Goal: Book appointment/travel/reservation

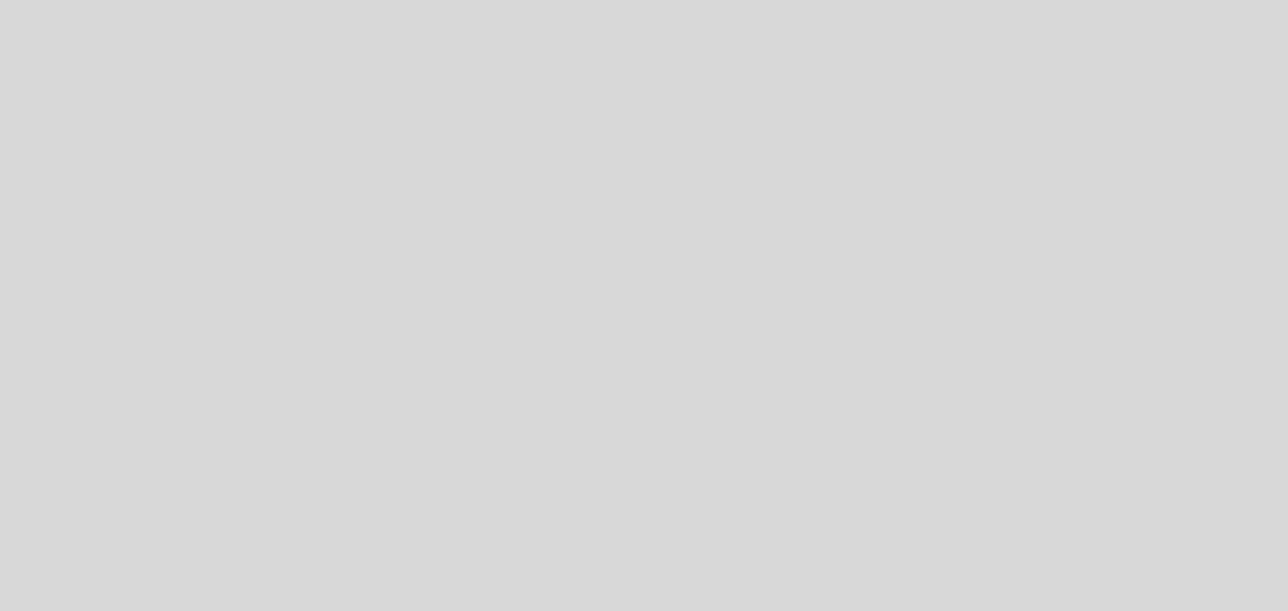
select select "pt"
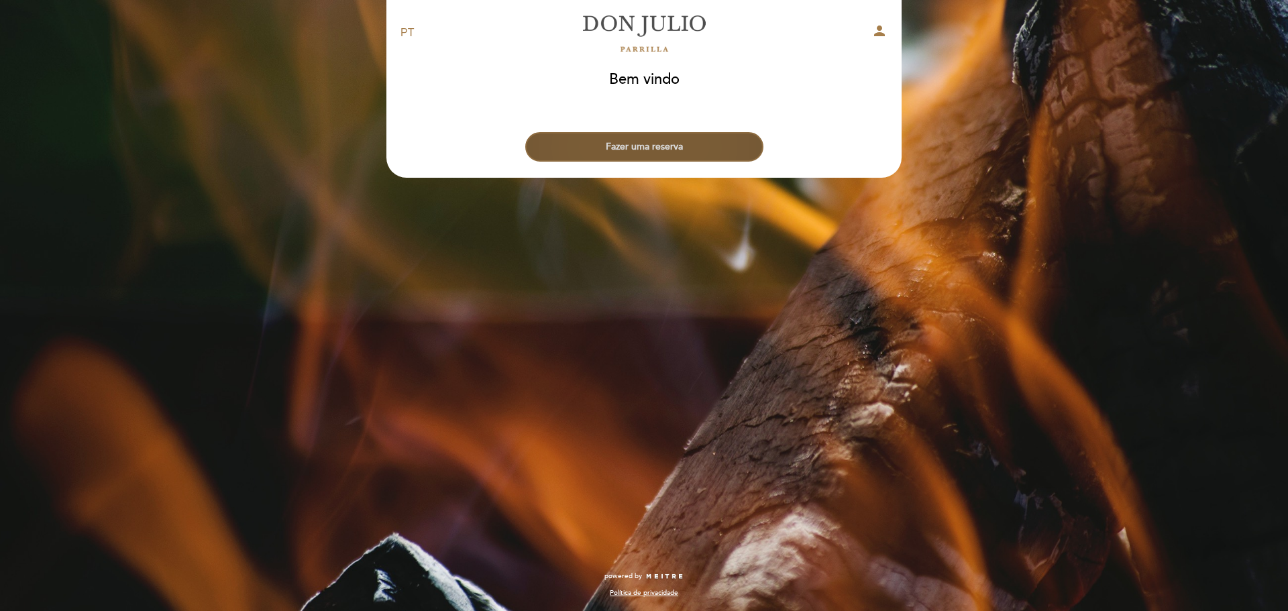
click at [640, 146] on button "Fazer uma reserva" at bounding box center [644, 147] width 238 height 30
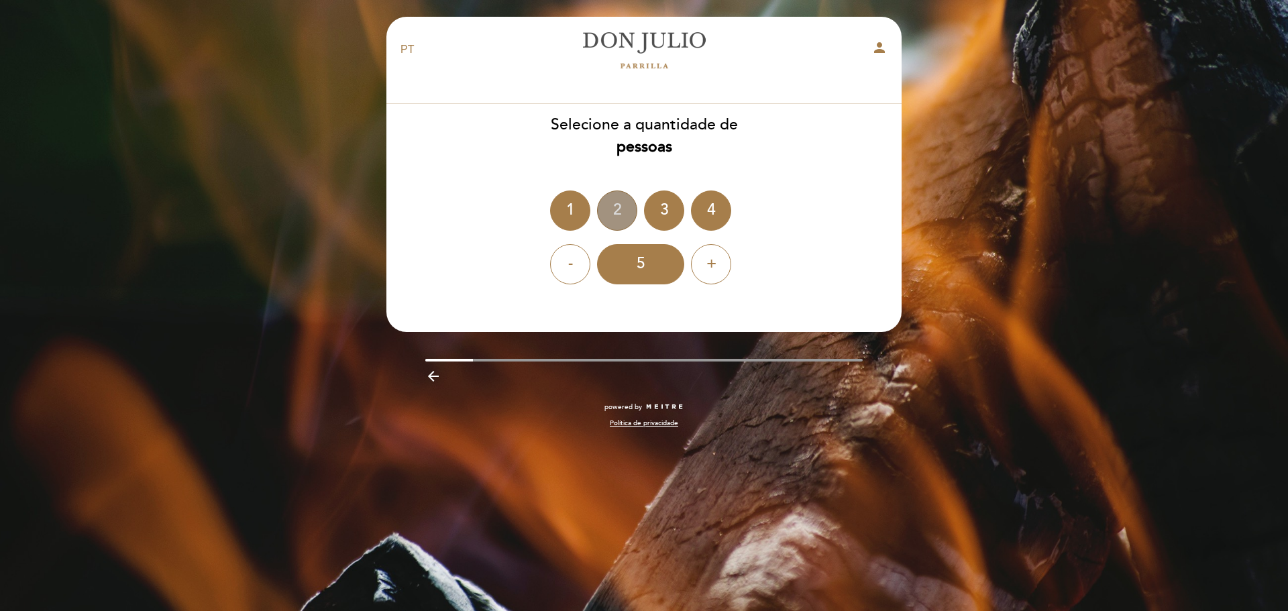
click at [615, 213] on div "2" at bounding box center [617, 210] width 40 height 40
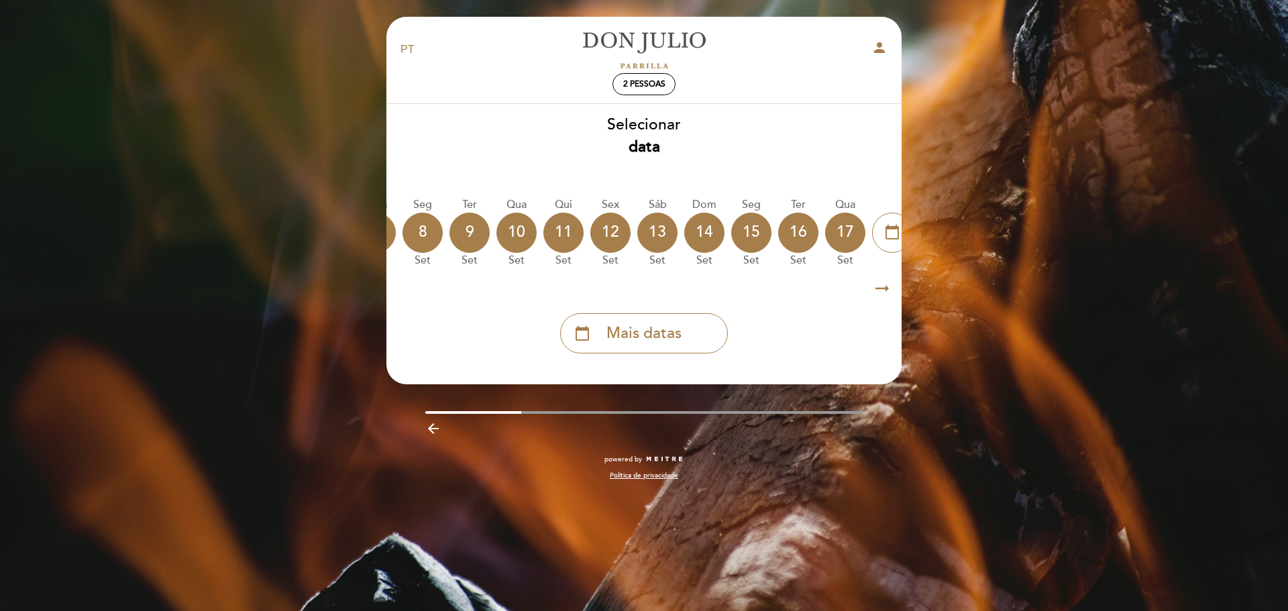
scroll to position [0, 394]
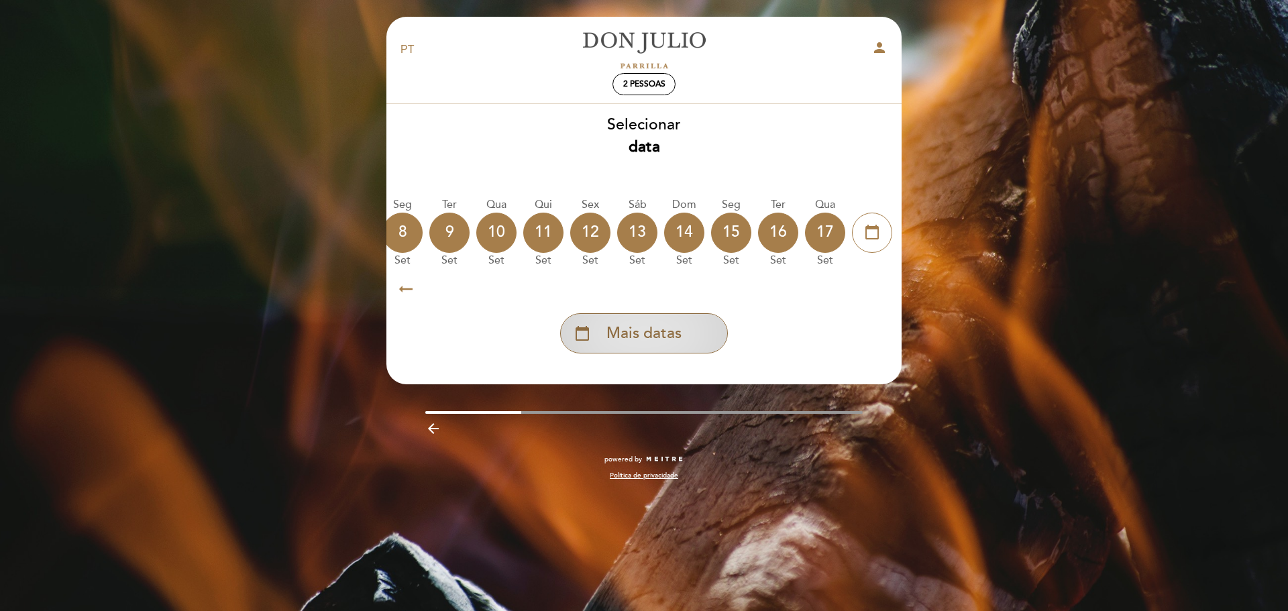
click at [671, 323] on div "calendar_today Mais datas" at bounding box center [644, 333] width 168 height 40
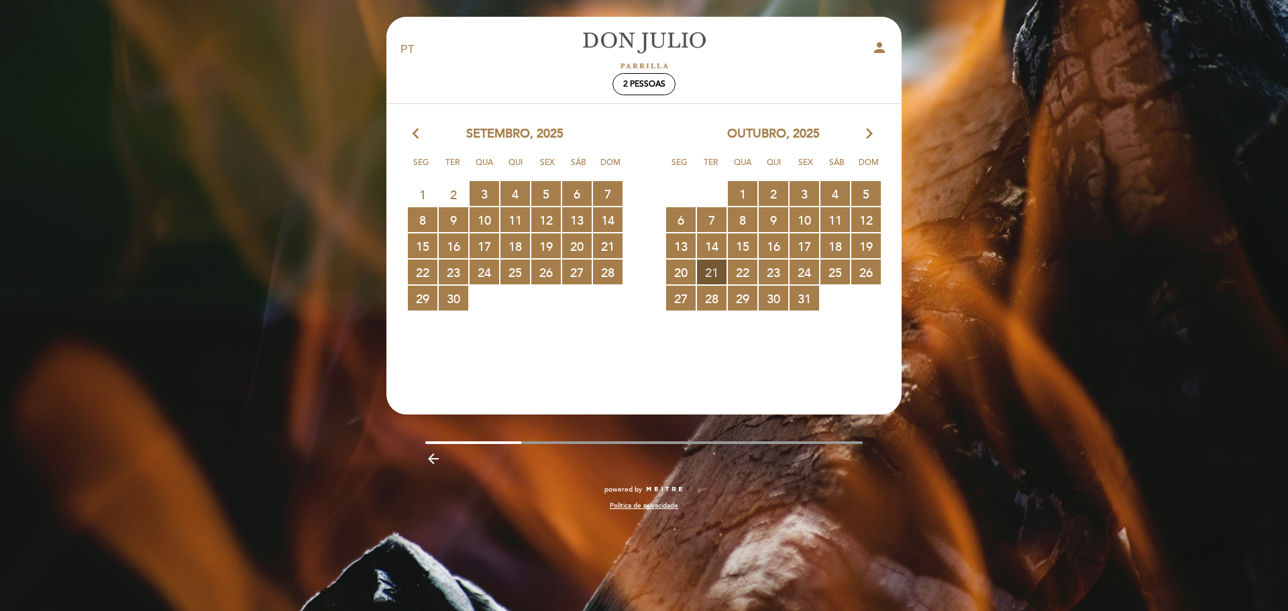
click at [716, 265] on span "21 RESERVAS DISPONÍVEIS" at bounding box center [712, 272] width 30 height 25
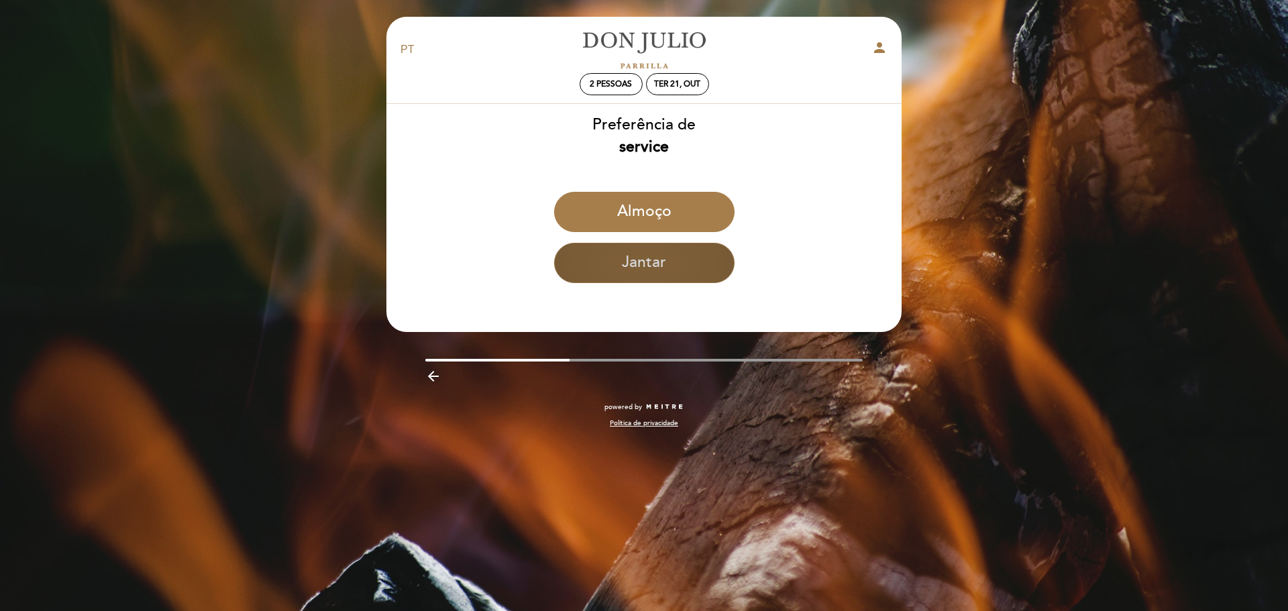
click at [616, 269] on button "Jantar" at bounding box center [644, 263] width 180 height 40
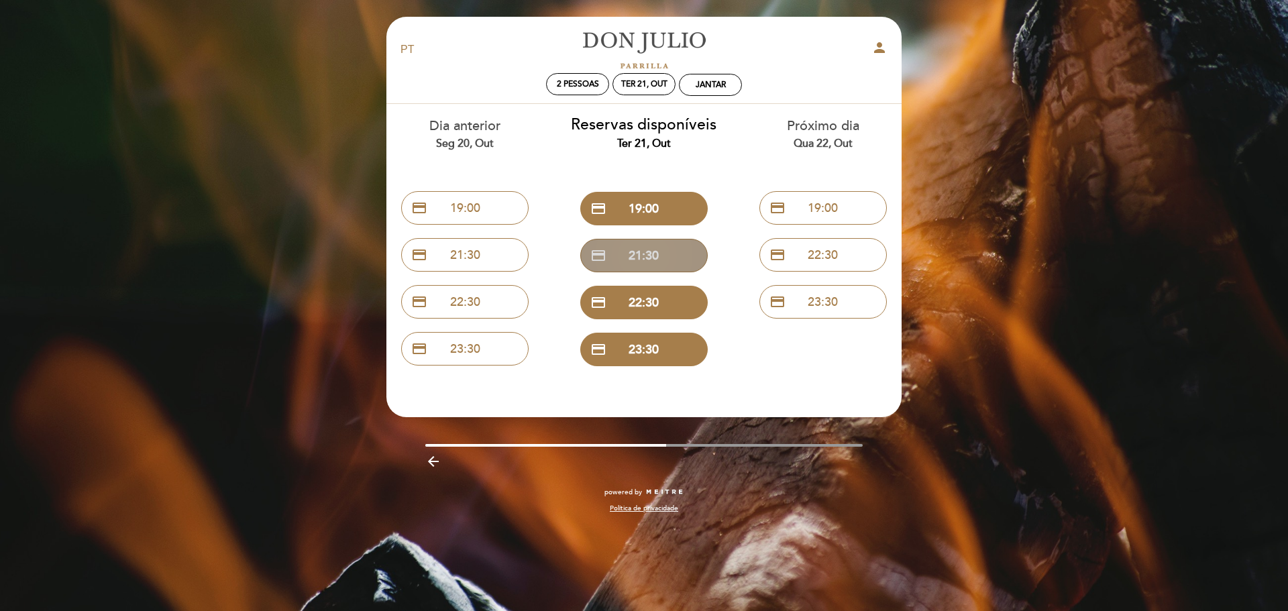
click at [633, 258] on button "credit_card 21:30" at bounding box center [643, 256] width 127 height 34
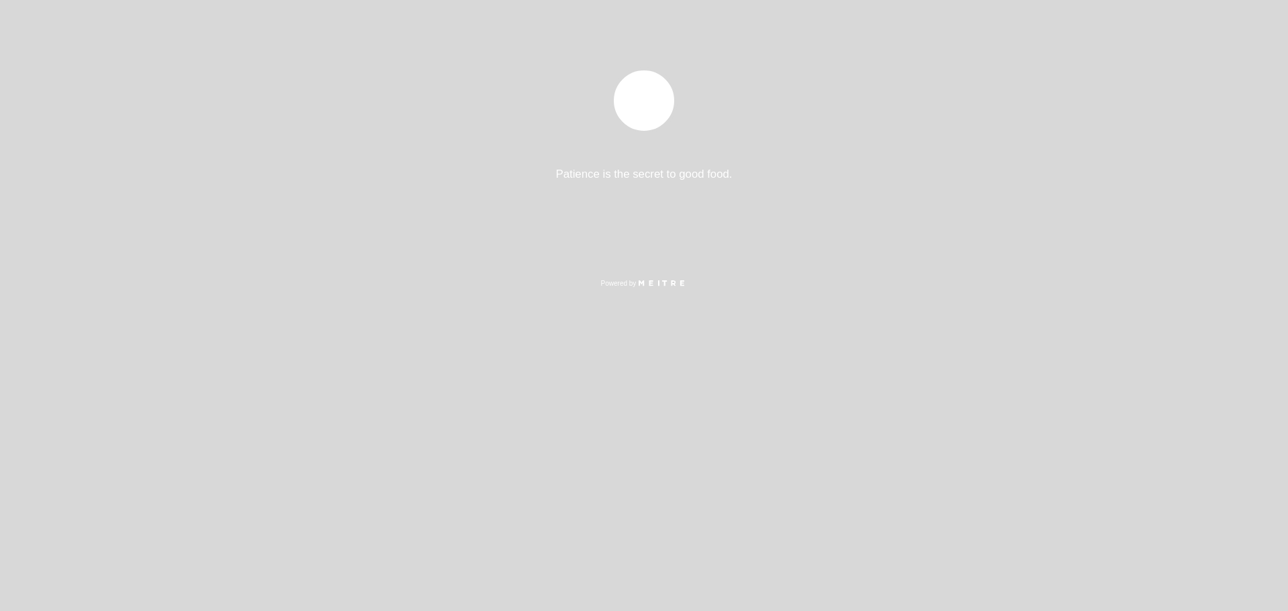
select select "pt"
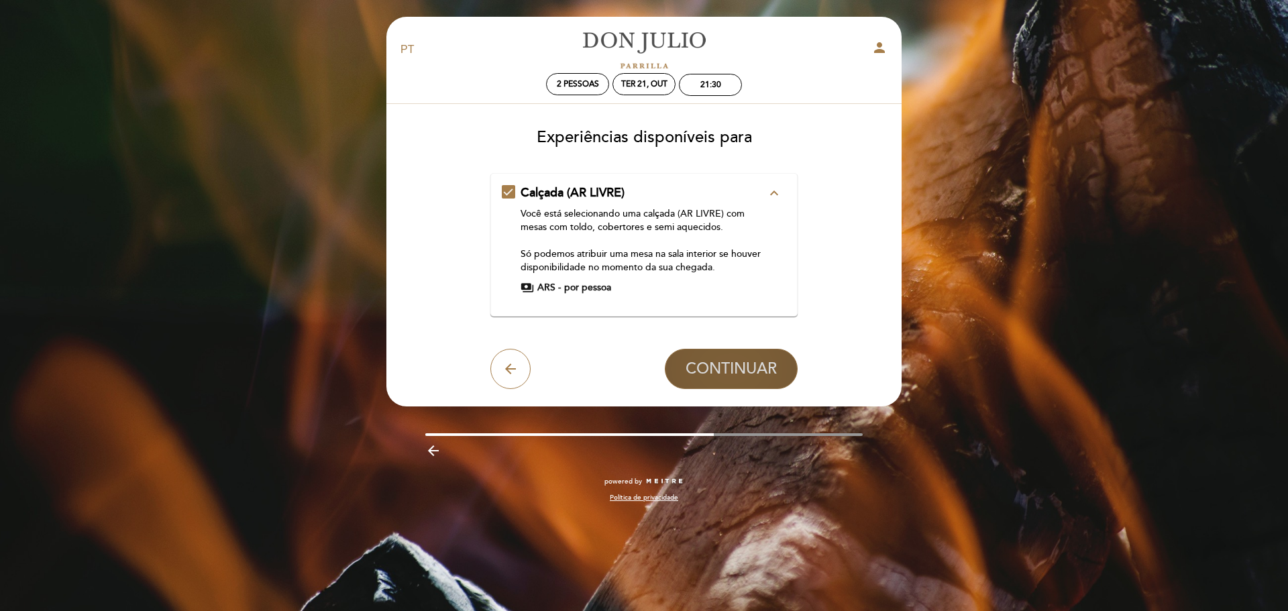
click at [726, 362] on span "CONTINUAR" at bounding box center [730, 368] width 91 height 19
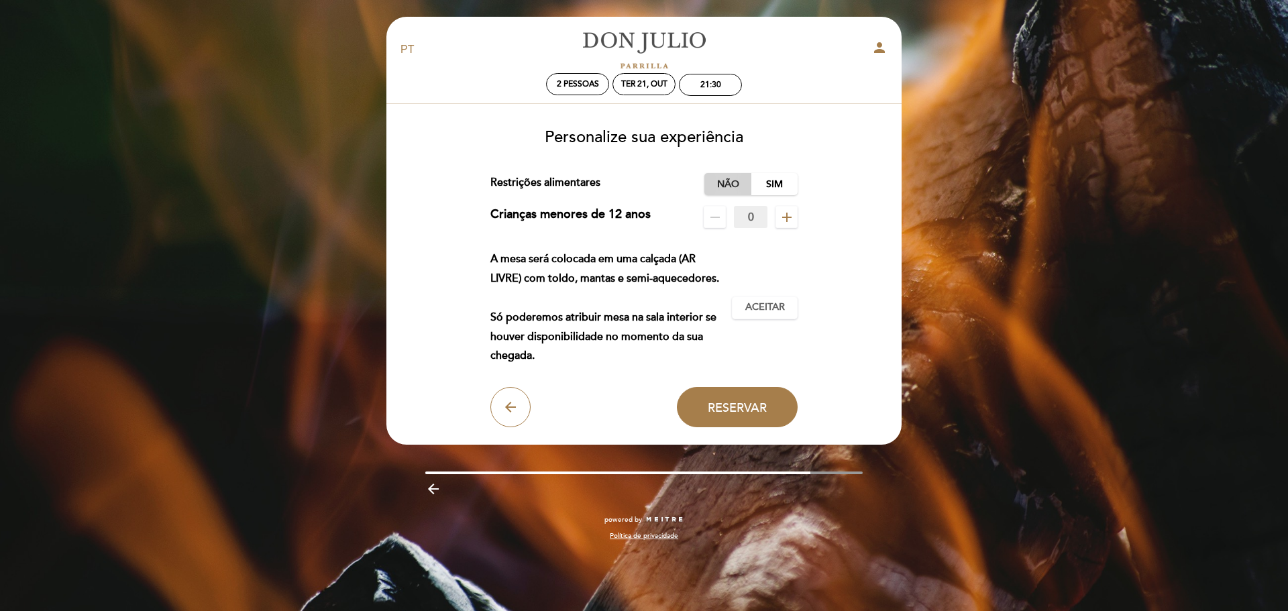
click at [730, 182] on label "Não" at bounding box center [727, 184] width 47 height 22
click at [783, 215] on icon "add" at bounding box center [787, 217] width 16 height 16
click at [769, 302] on span "Aceitar" at bounding box center [765, 307] width 40 height 14
click at [743, 407] on span "Reservar" at bounding box center [737, 407] width 59 height 15
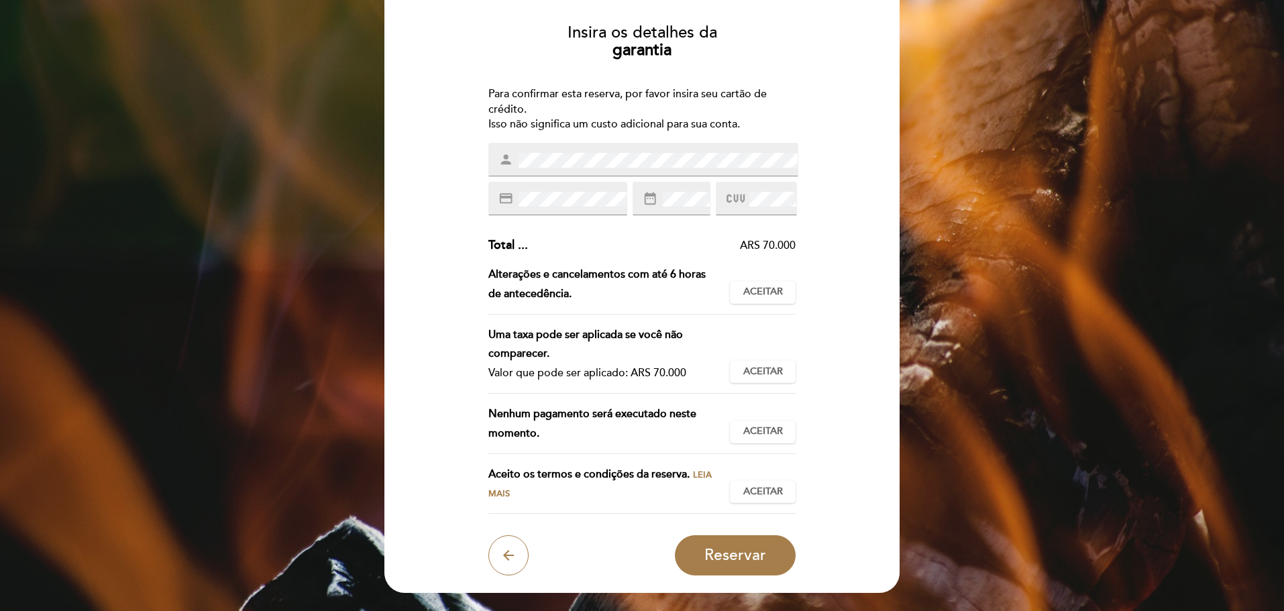
scroll to position [70, 0]
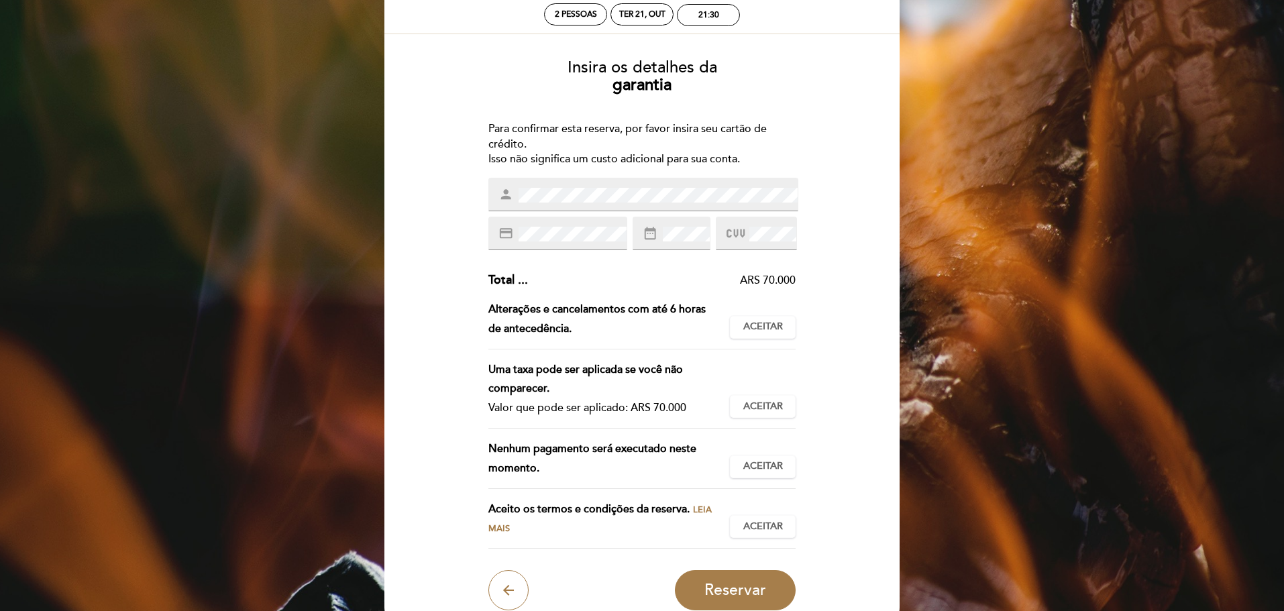
click at [463, 144] on div "Insira os detalhes da garantia Para confirmar esta reserva, por favor insira se…" at bounding box center [642, 329] width 496 height 562
click at [451, 180] on div "Insira os detalhes da garantia Para confirmar esta reserva, por favor insira se…" at bounding box center [642, 329] width 496 height 562
click at [539, 226] on span at bounding box center [571, 234] width 111 height 16
click at [448, 190] on div "Insira os detalhes da garantia Para confirmar esta reserva, por favor insira se…" at bounding box center [642, 329] width 496 height 562
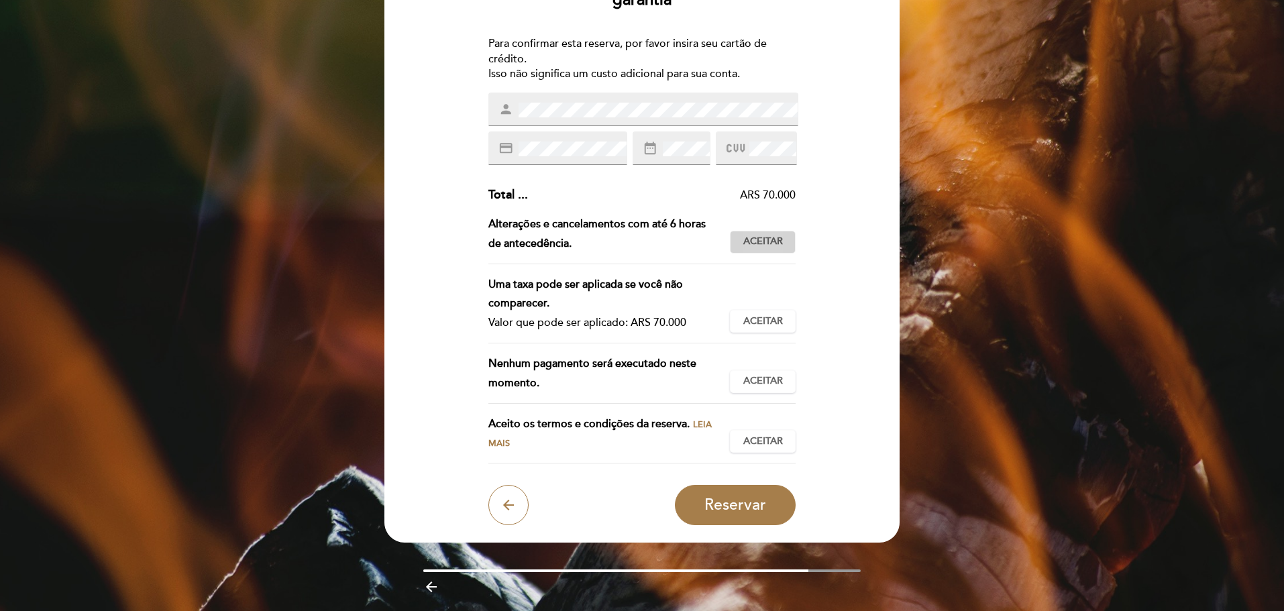
click at [742, 248] on button "Aceitar Aceito" at bounding box center [763, 242] width 66 height 23
click at [770, 325] on span "Aceitar" at bounding box center [763, 322] width 40 height 14
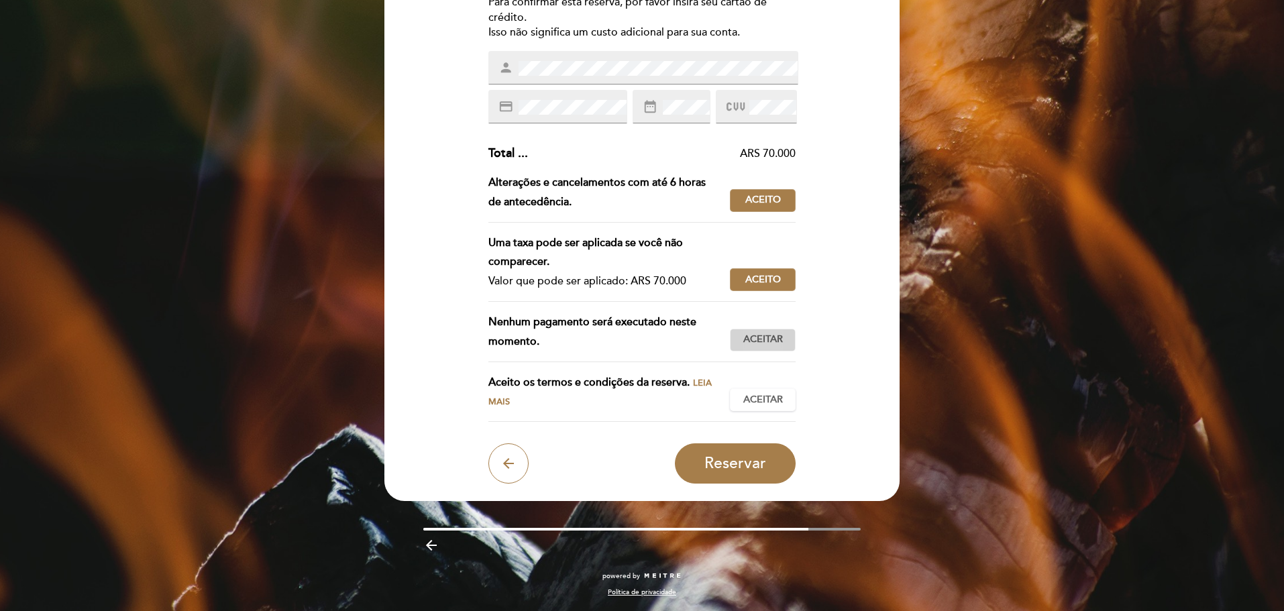
click at [765, 337] on span "Aceitar" at bounding box center [763, 340] width 40 height 14
click at [766, 400] on span "Aceitar" at bounding box center [763, 400] width 40 height 14
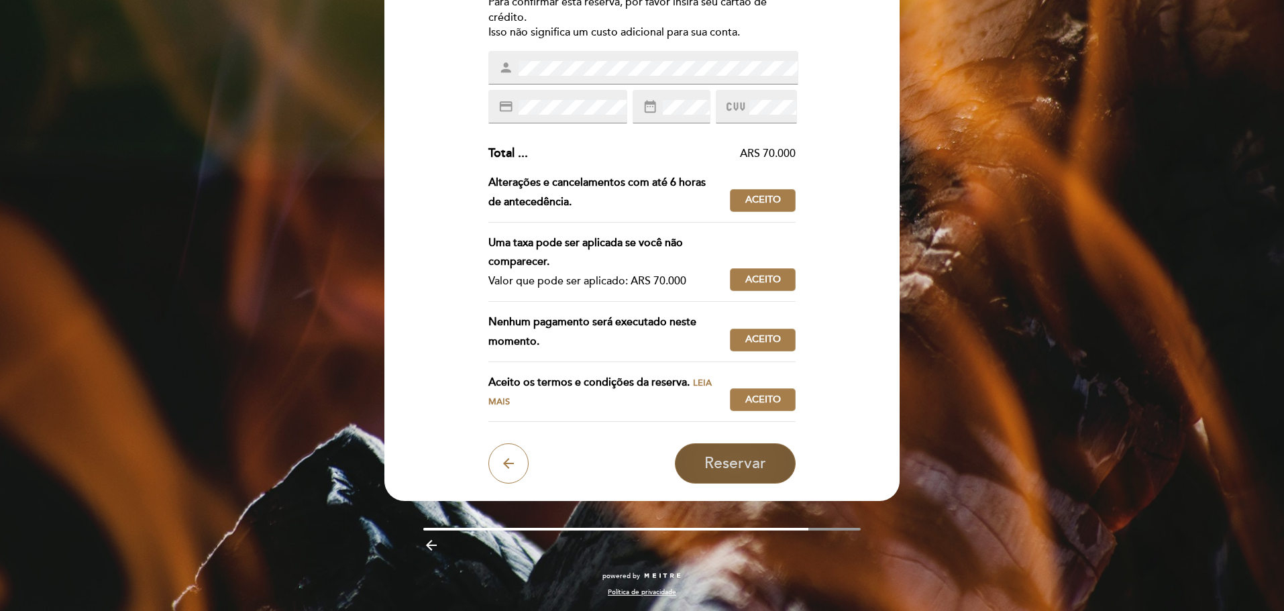
click at [759, 458] on span "Reservar" at bounding box center [735, 463] width 62 height 19
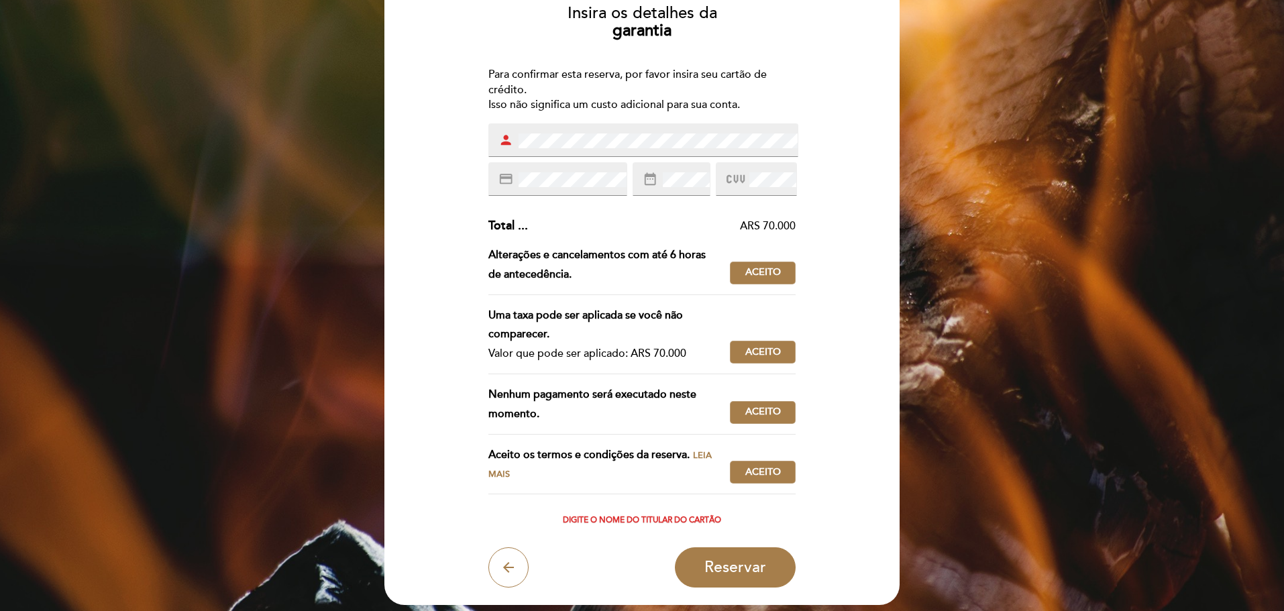
scroll to position [123, 0]
click at [496, 139] on div "person" at bounding box center [643, 141] width 310 height 34
click at [831, 416] on div "Insira os detalhes da garantia Para confirmar esta reserva, por favor insira se…" at bounding box center [642, 292] width 496 height 594
click at [746, 561] on span "Reservar" at bounding box center [735, 568] width 62 height 19
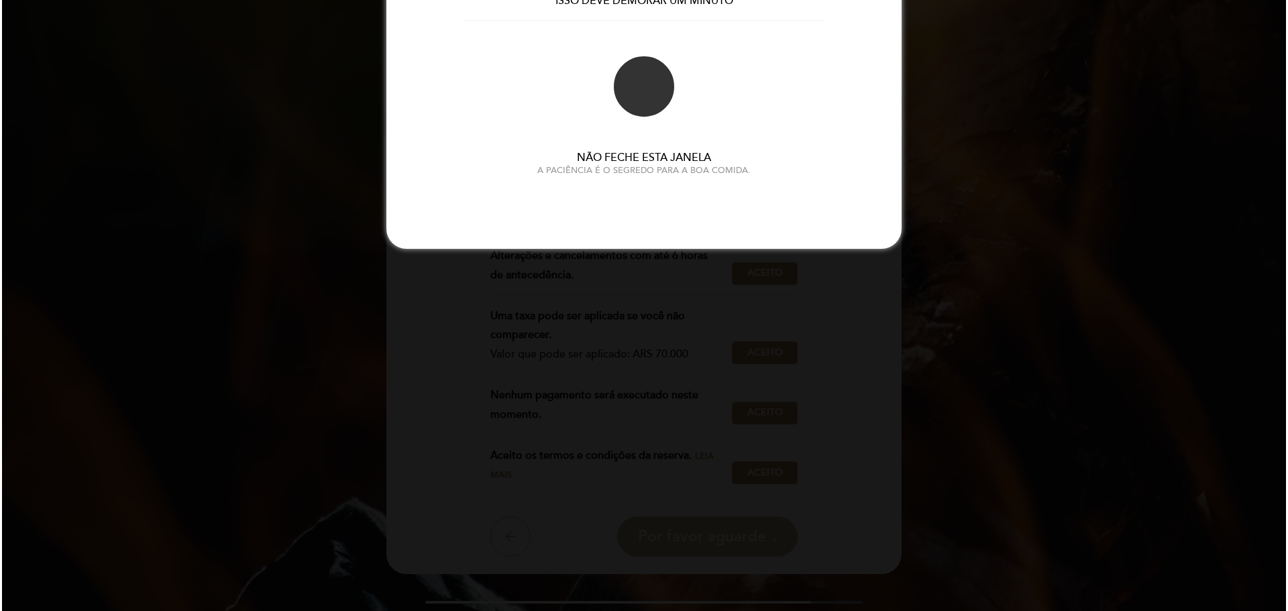
scroll to position [0, 0]
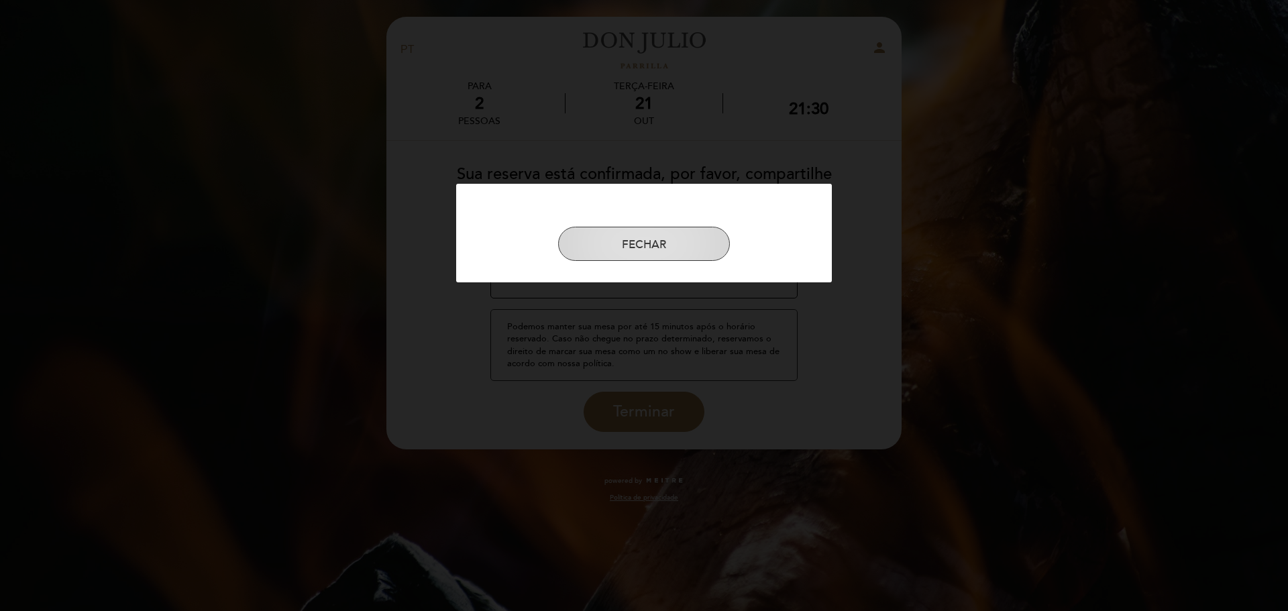
click at [681, 243] on button "FECHAR" at bounding box center [644, 244] width 172 height 35
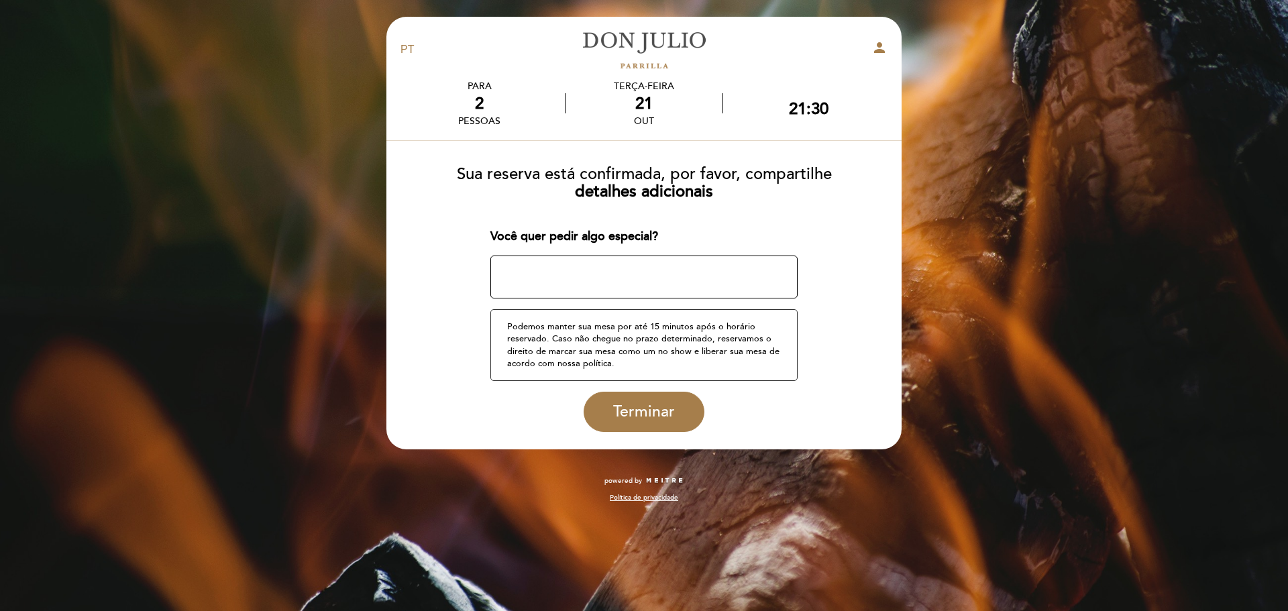
click at [527, 267] on textarea at bounding box center [644, 277] width 308 height 43
click at [638, 406] on span "Terminar" at bounding box center [644, 411] width 62 height 19
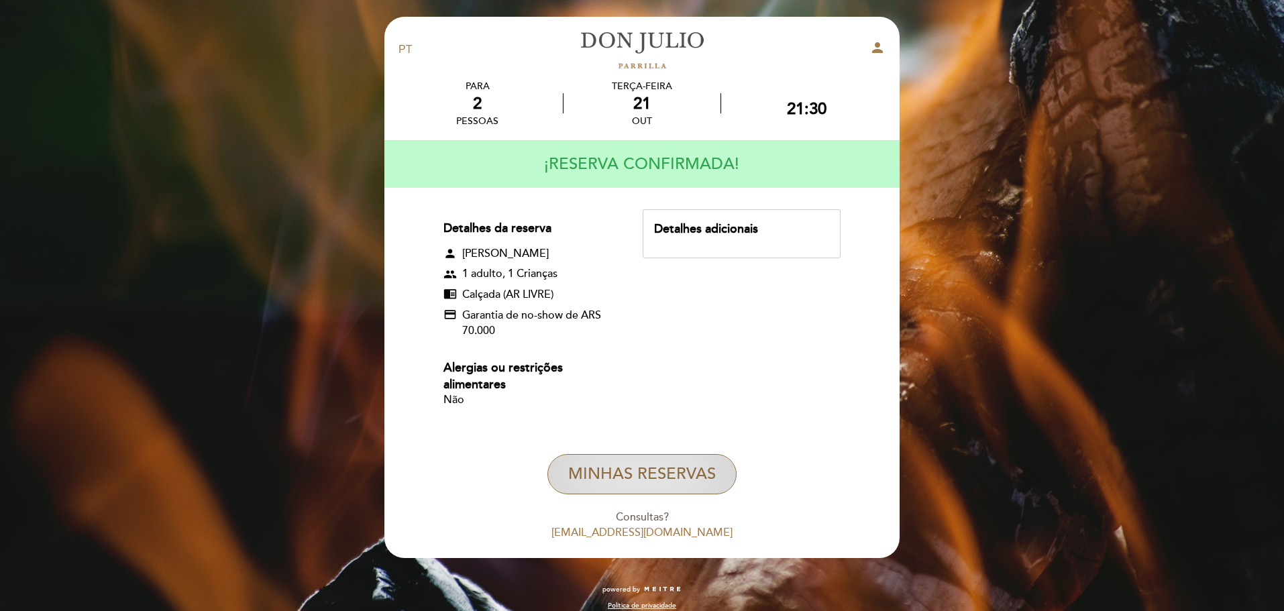
click at [616, 467] on button "MINHAS RESERVAS" at bounding box center [641, 474] width 189 height 40
select select "pt"
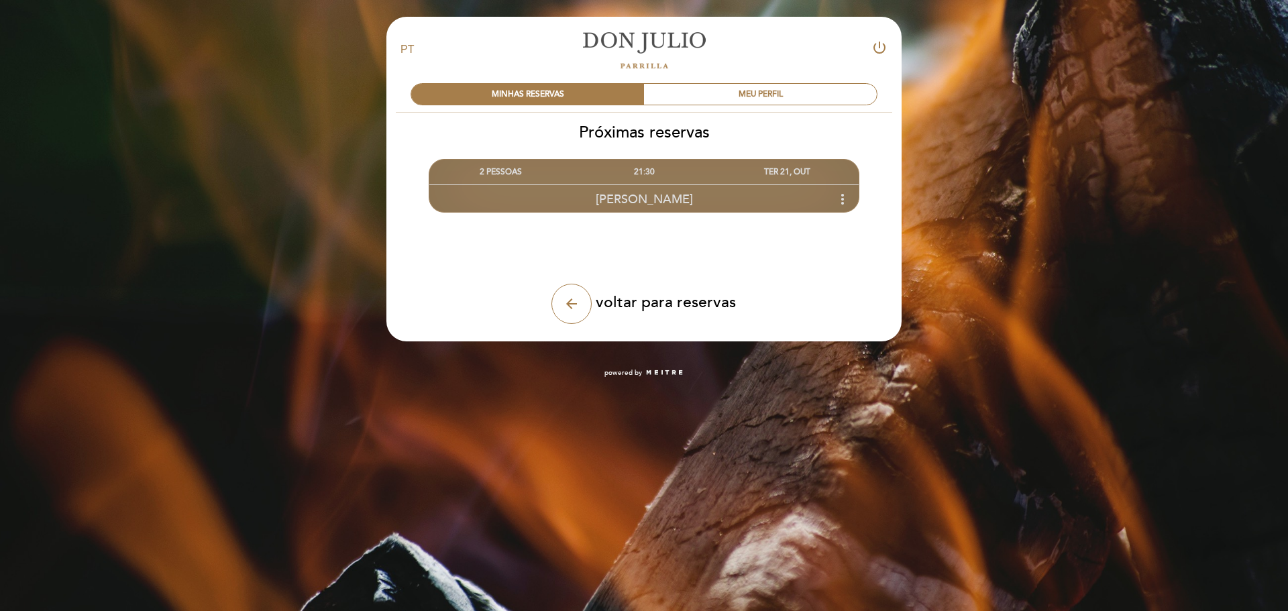
click at [844, 199] on icon "more_vert" at bounding box center [842, 199] width 16 height 16
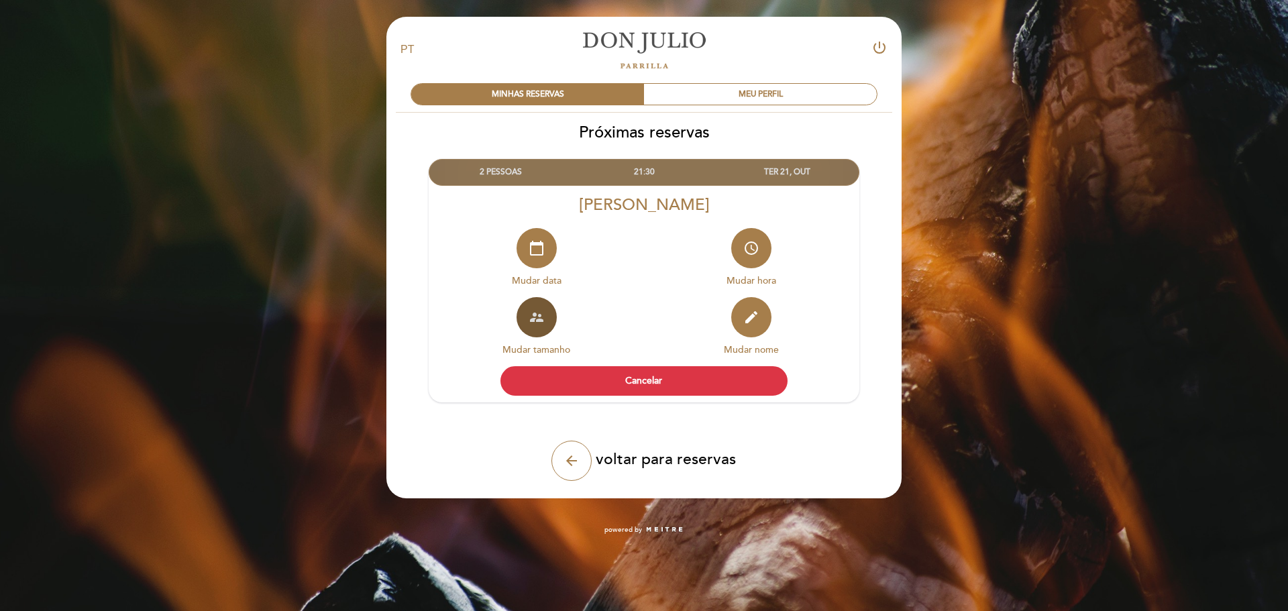
click at [531, 323] on icon "supervisor_account" at bounding box center [536, 317] width 16 height 16
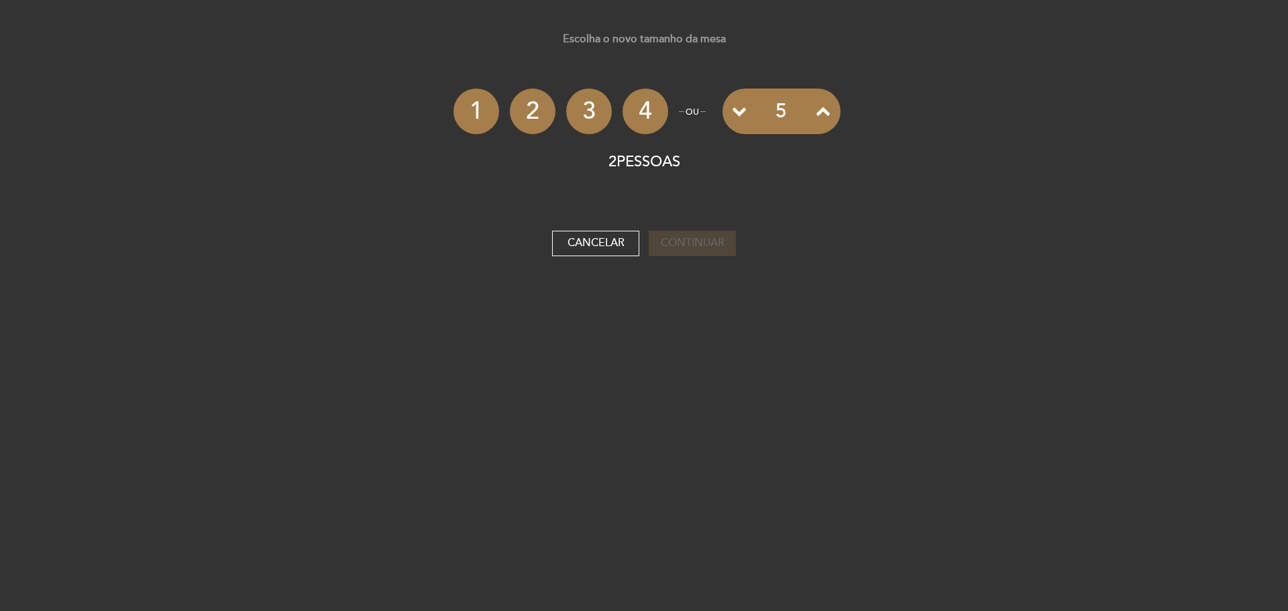
click at [587, 115] on li "3" at bounding box center [589, 112] width 46 height 46
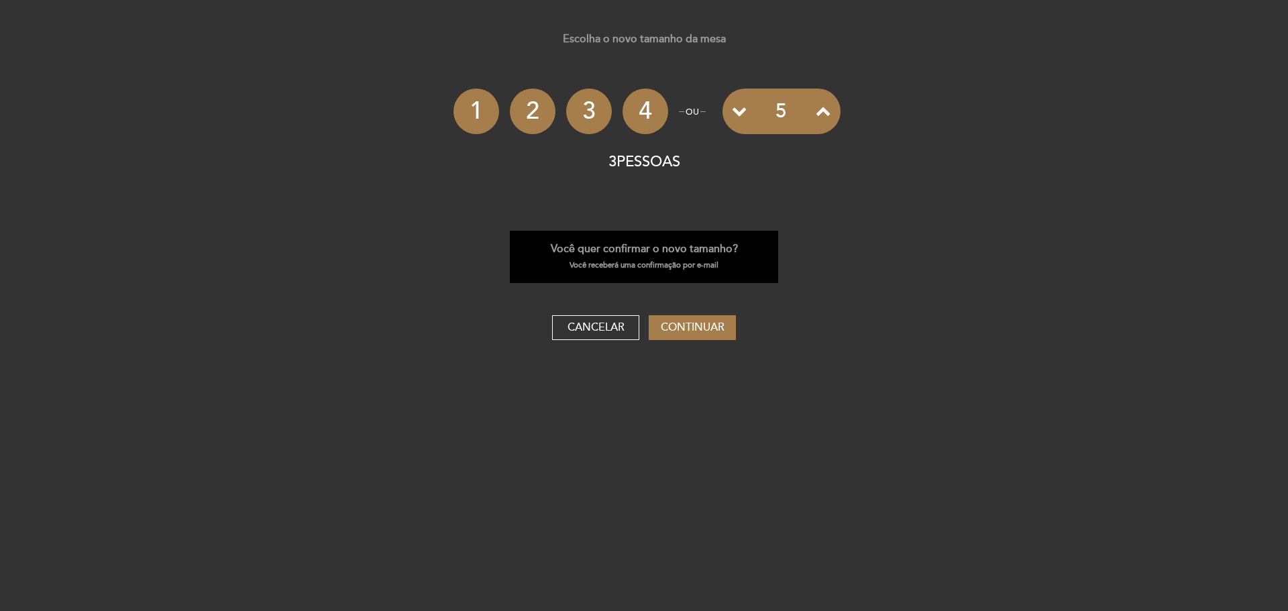
click at [544, 112] on li "2" at bounding box center [533, 112] width 46 height 46
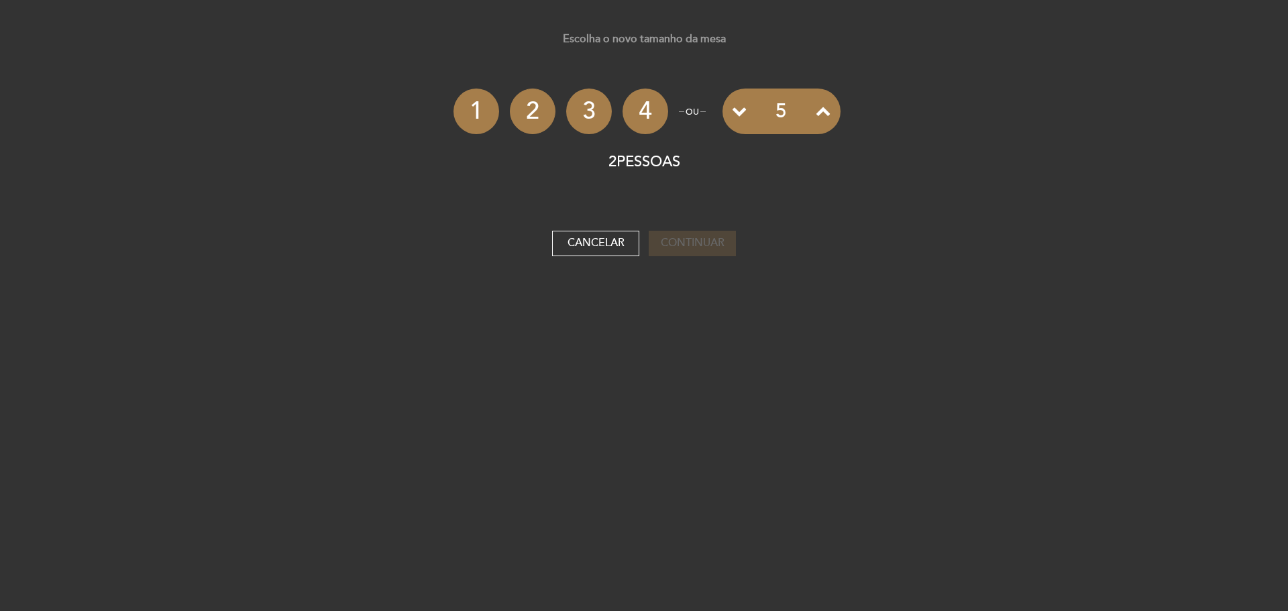
click at [540, 111] on li "2" at bounding box center [533, 112] width 46 height 46
click at [587, 115] on li "3" at bounding box center [589, 112] width 46 height 46
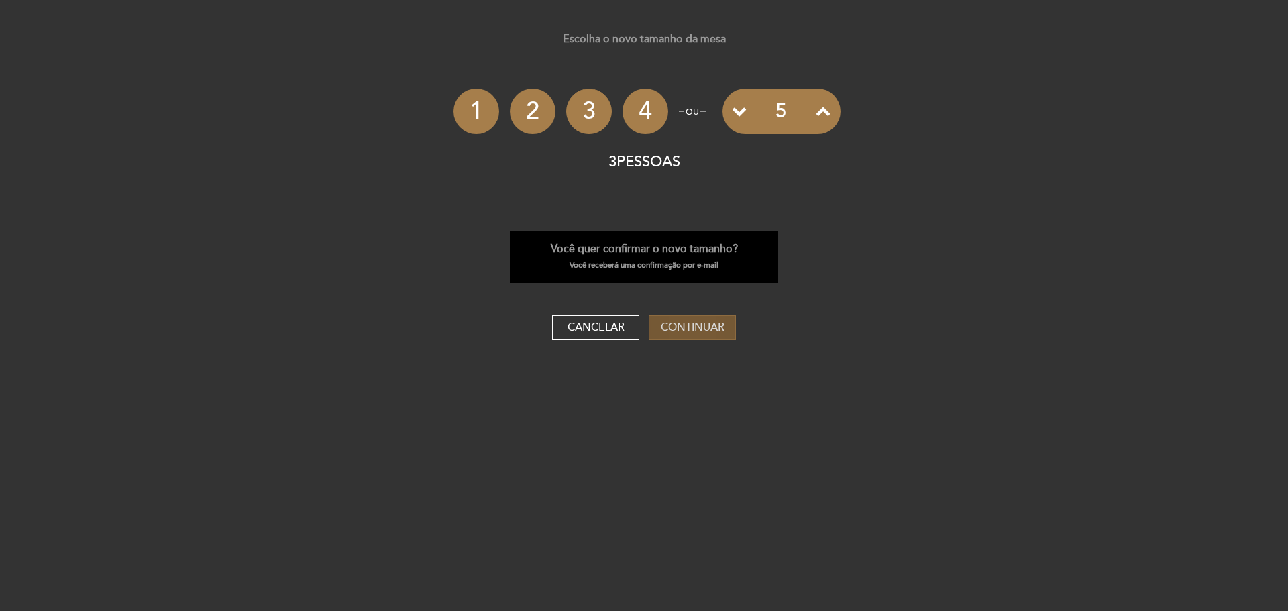
click at [684, 328] on button "Continuar" at bounding box center [692, 327] width 87 height 25
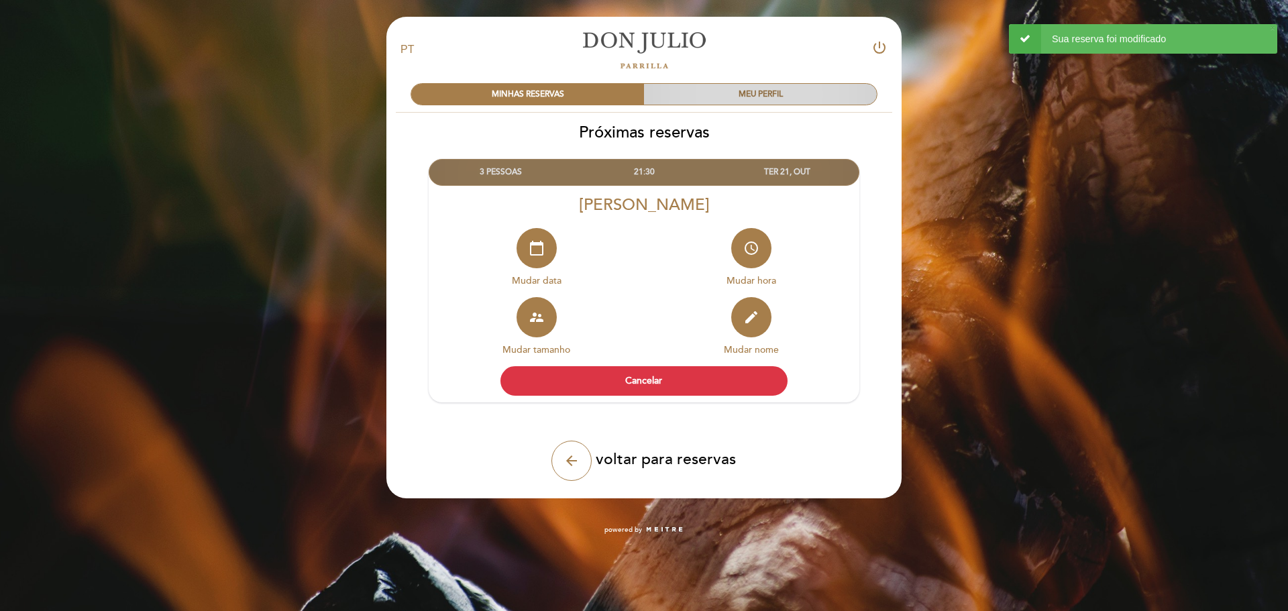
click at [728, 93] on div "MEU PERFIL" at bounding box center [760, 94] width 233 height 21
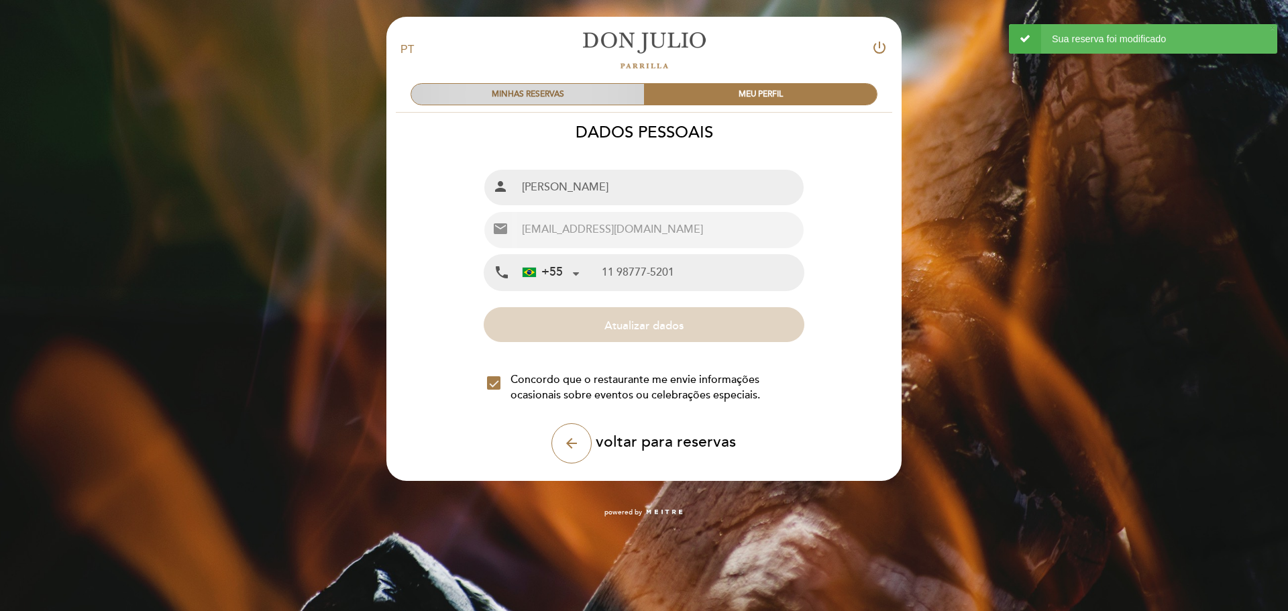
click at [554, 99] on div "MINHAS RESERVAS" at bounding box center [527, 94] width 233 height 21
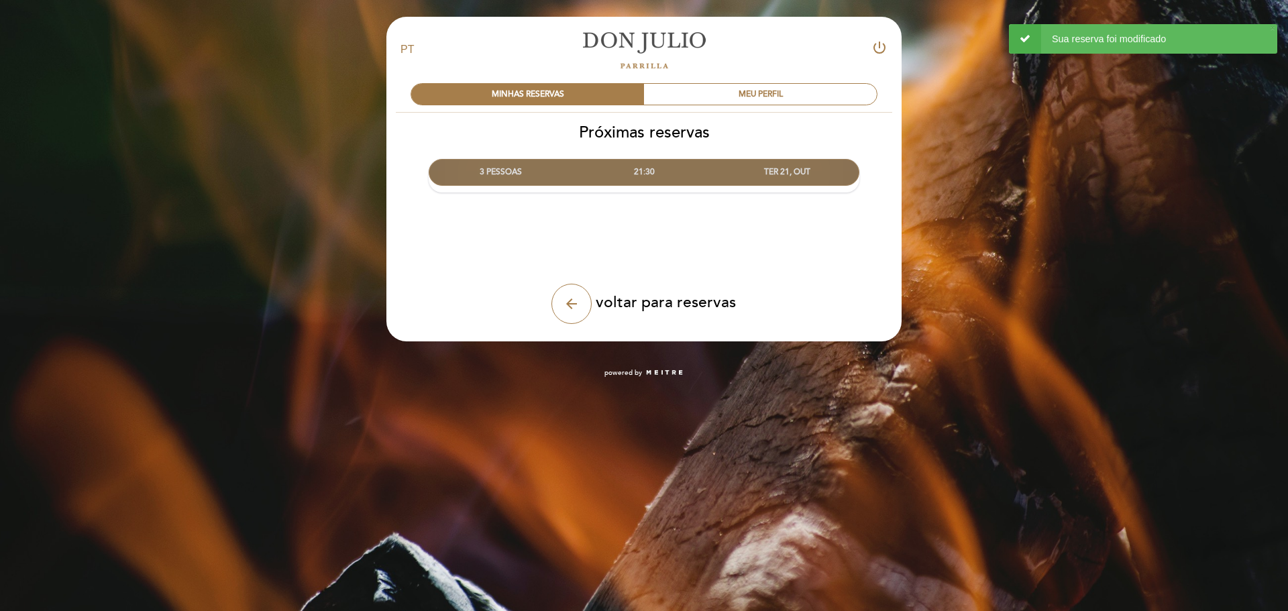
click at [508, 170] on div "3 PESSOAS" at bounding box center [500, 172] width 143 height 25
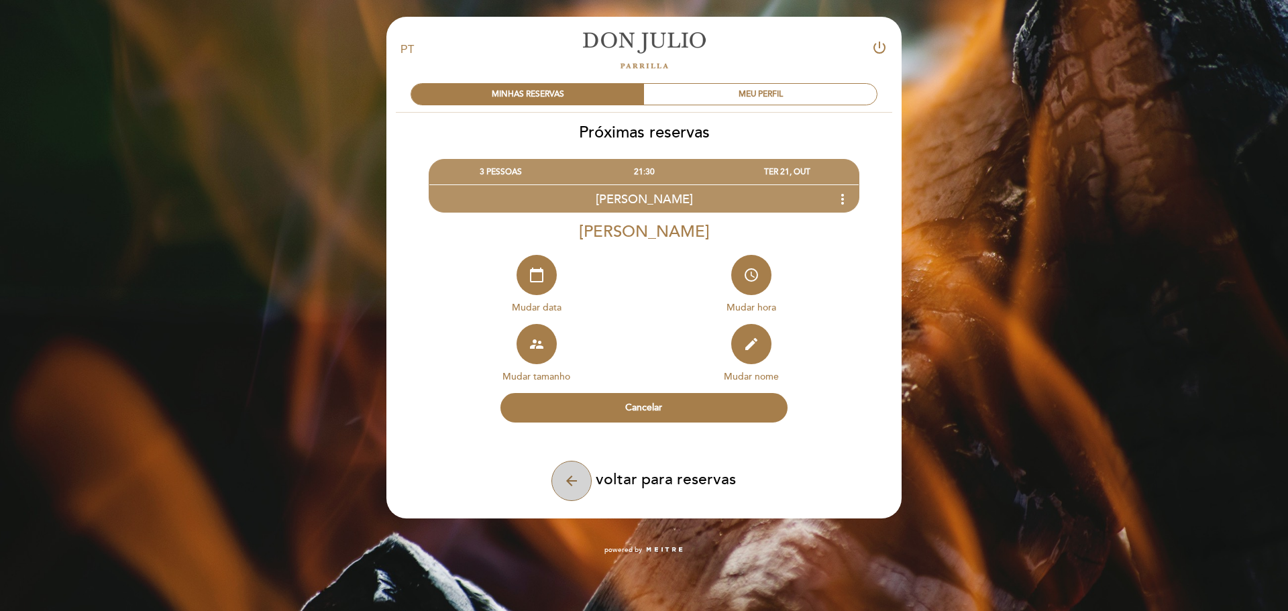
click at [582, 482] on button "arrow_back" at bounding box center [571, 481] width 40 height 40
select select "pt"
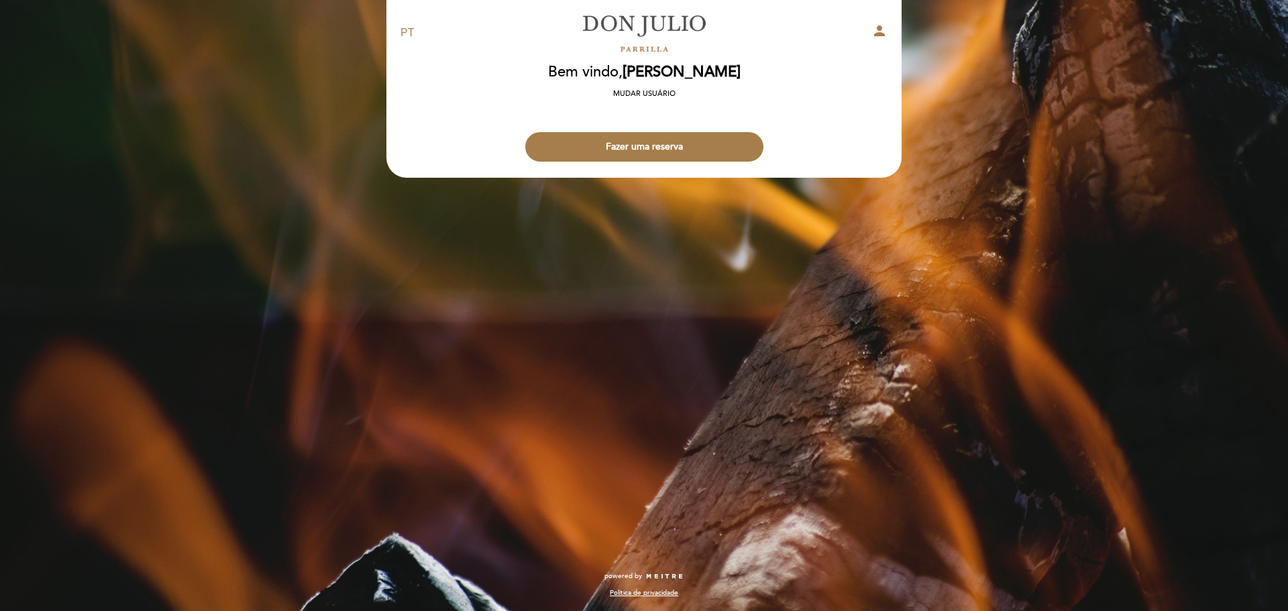
click at [877, 27] on icon "person" at bounding box center [879, 31] width 16 height 16
select select "pt"
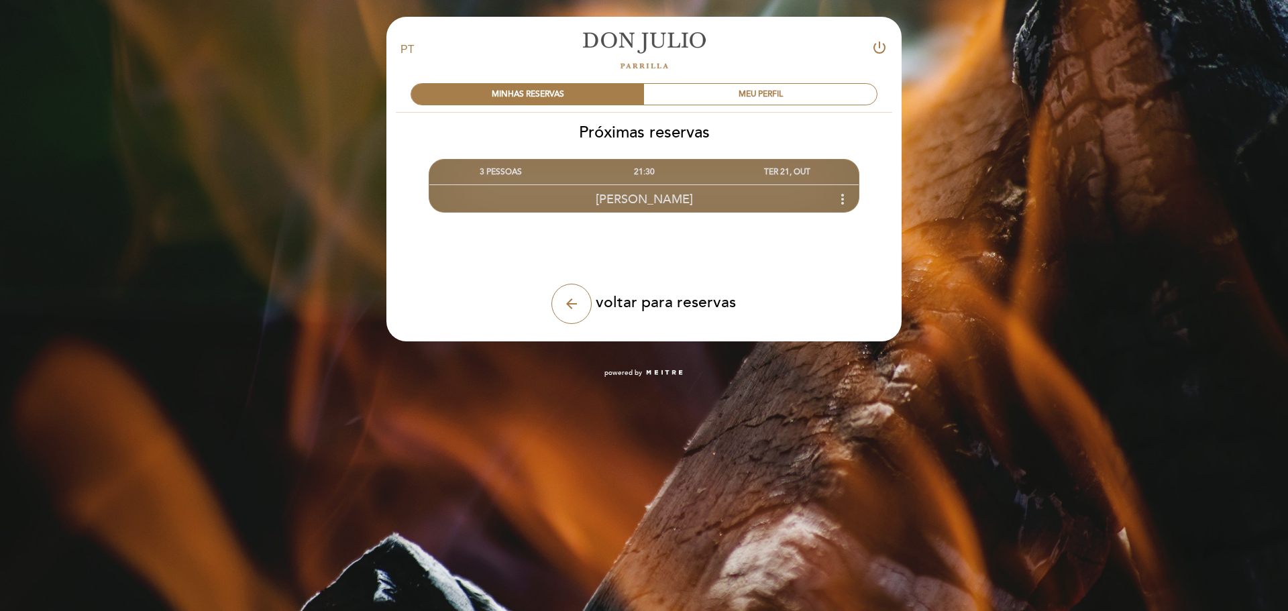
click at [500, 176] on div "3 PESSOAS" at bounding box center [500, 172] width 143 height 25
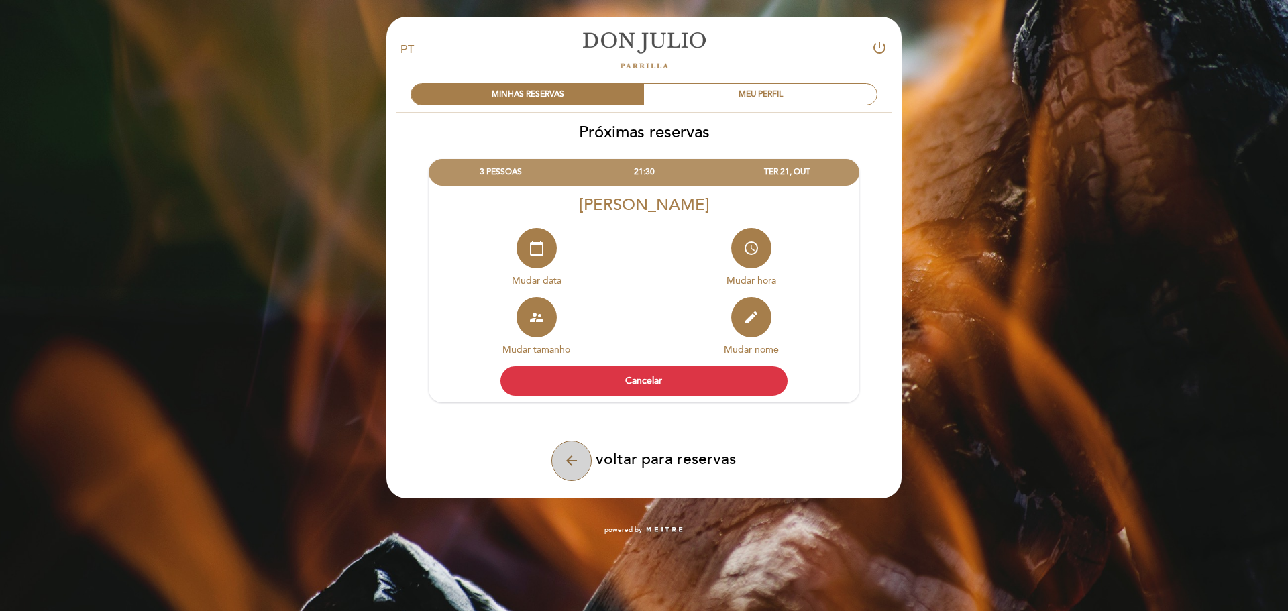
click at [585, 458] on button "arrow_back" at bounding box center [571, 461] width 40 height 40
select select "pt"
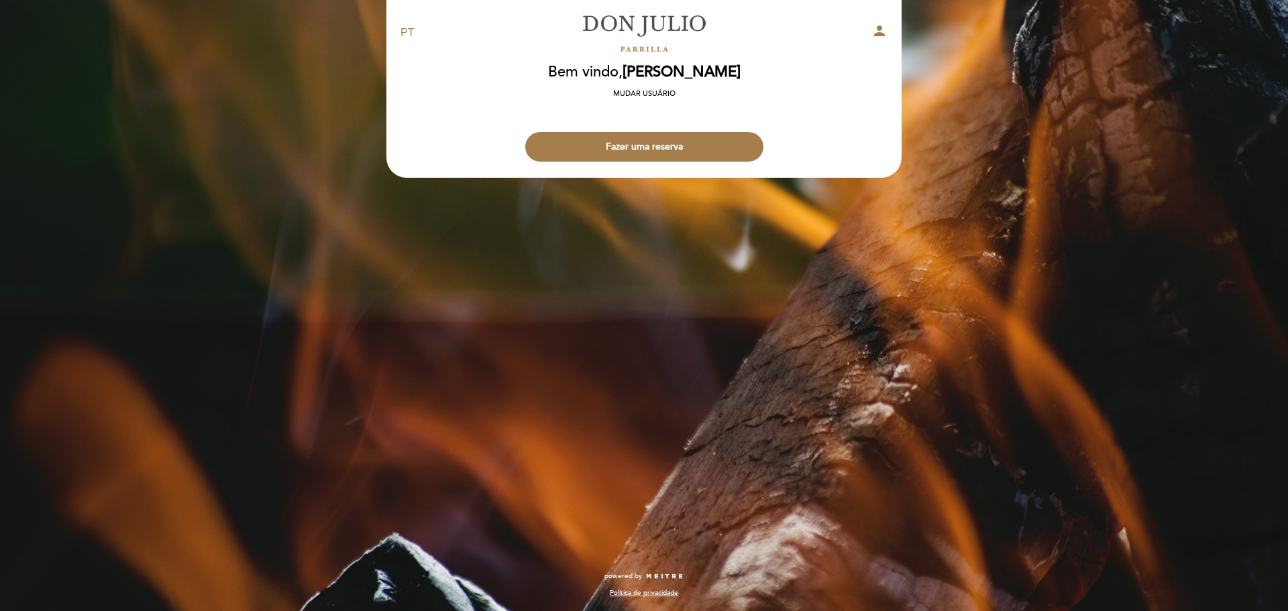
click at [636, 27] on link "[PERSON_NAME]" at bounding box center [644, 33] width 168 height 37
